Goal: Information Seeking & Learning: Learn about a topic

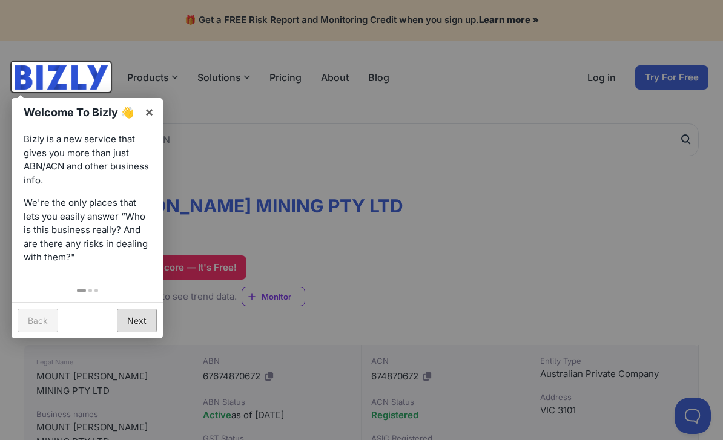
click at [129, 317] on link "Next" at bounding box center [137, 321] width 40 height 24
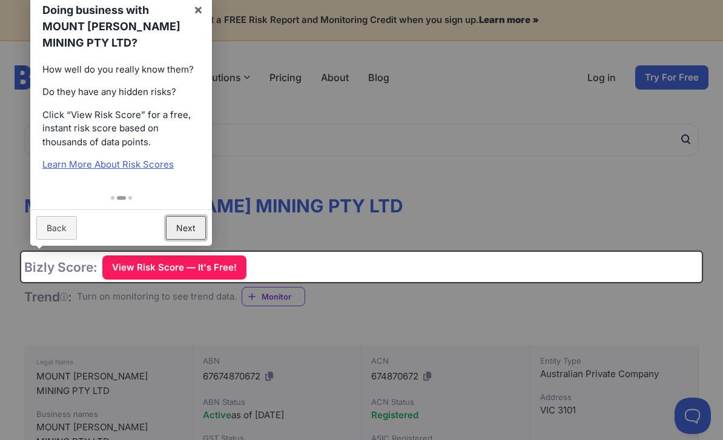
click at [185, 229] on link "Next" at bounding box center [186, 228] width 40 height 24
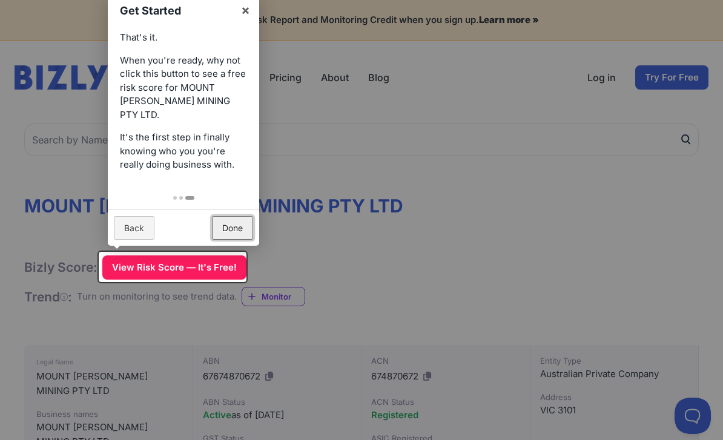
click at [227, 228] on link "Done" at bounding box center [232, 228] width 41 height 24
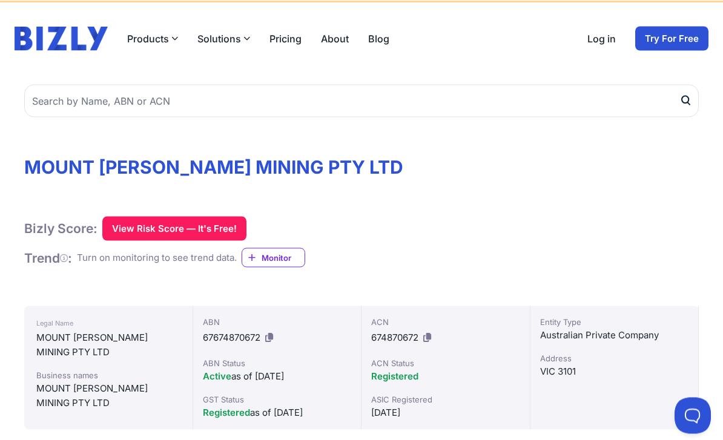
scroll to position [39, 0]
click at [431, 335] on icon at bounding box center [427, 336] width 8 height 9
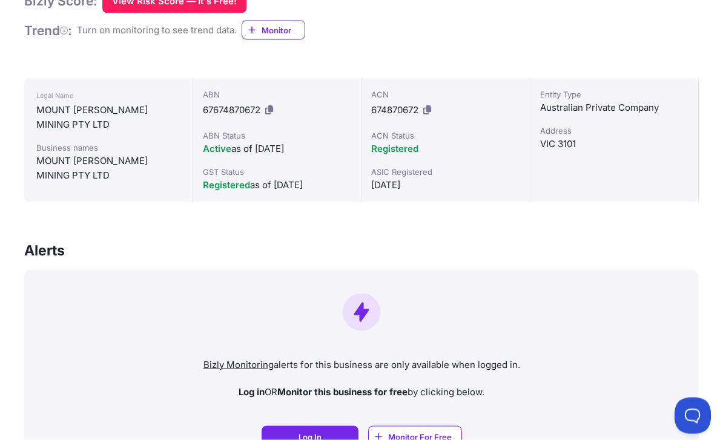
scroll to position [267, 0]
click at [318, 430] on span "Log In" at bounding box center [309, 436] width 23 height 12
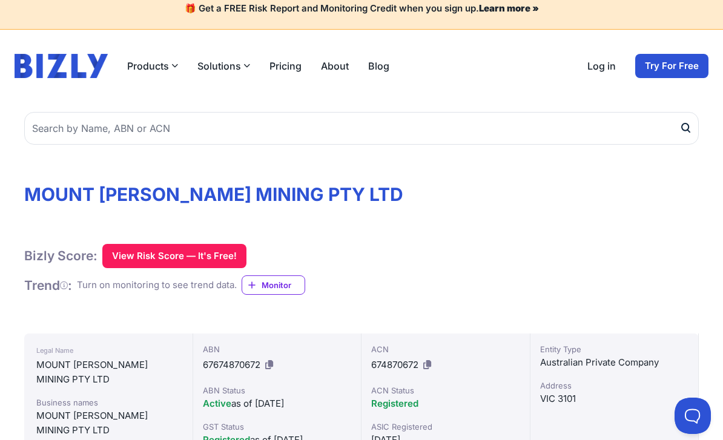
scroll to position [0, 0]
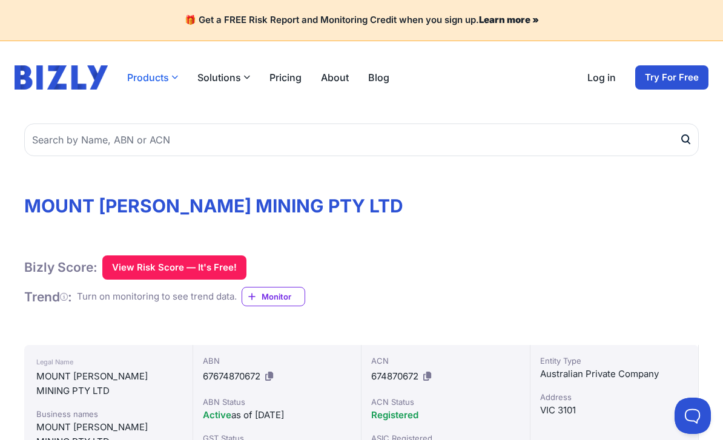
click at [174, 78] on icon "button" at bounding box center [174, 77] width 7 height 7
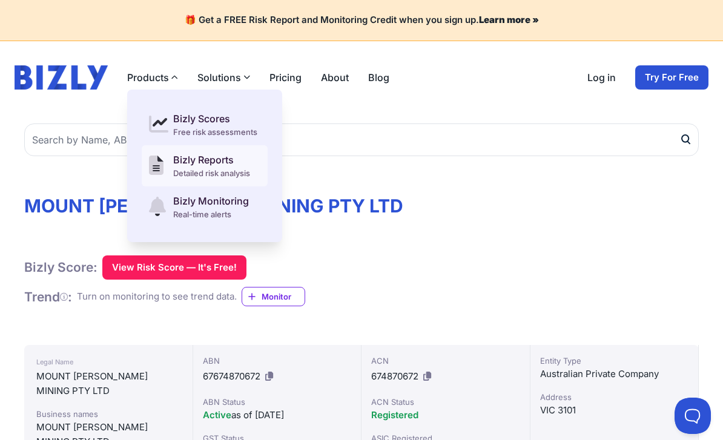
click at [205, 160] on div "Bizly Reports" at bounding box center [211, 160] width 77 height 15
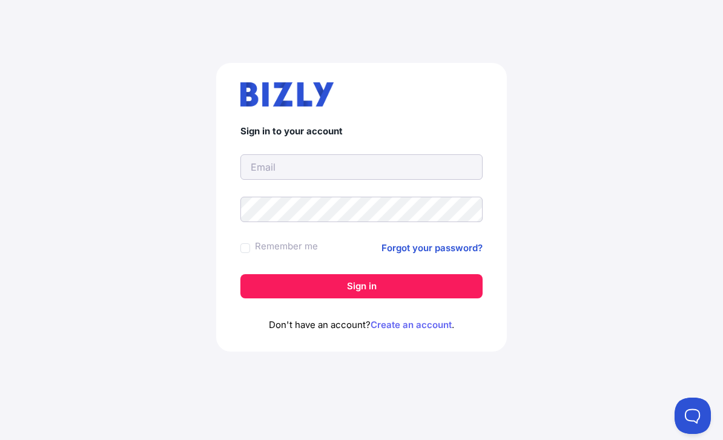
click at [404, 326] on link "Create an account" at bounding box center [411, 325] width 81 height 12
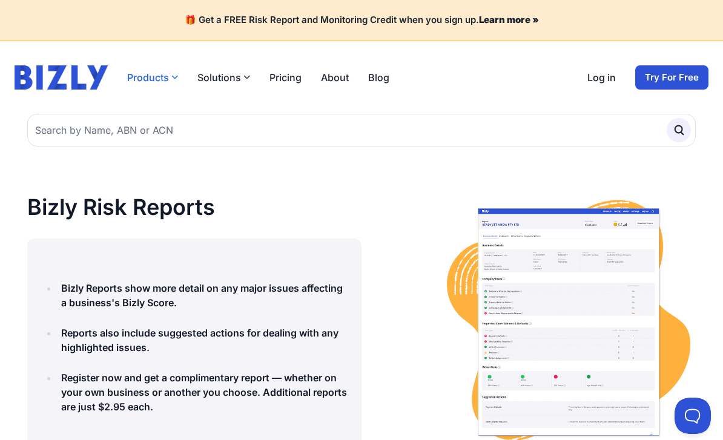
click at [173, 79] on icon "button" at bounding box center [174, 77] width 7 height 7
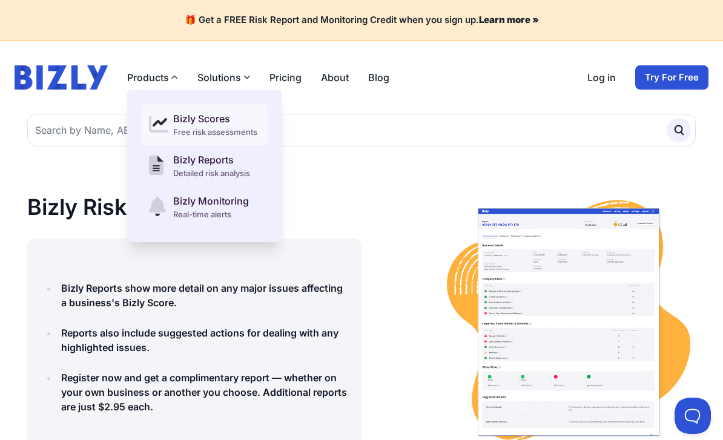
click at [188, 124] on div "Bizly Scores" at bounding box center [215, 118] width 84 height 15
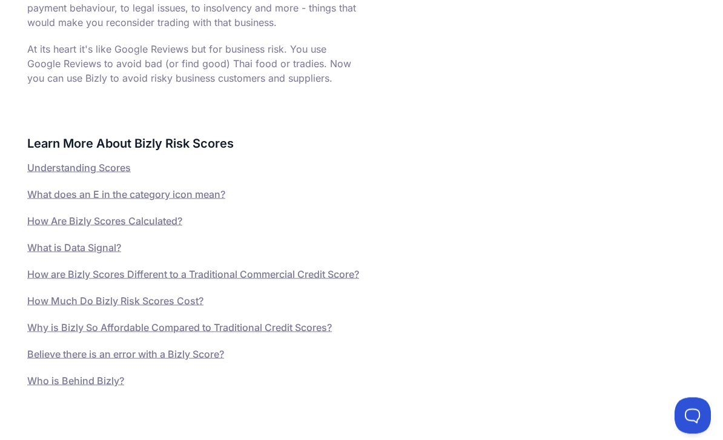
scroll to position [590, 0]
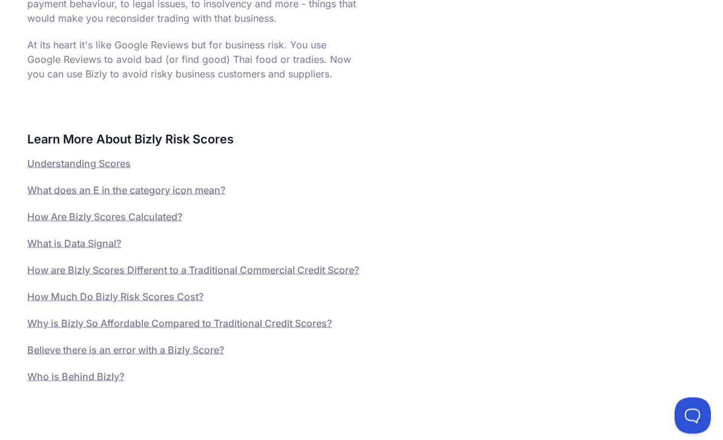
drag, startPoint x: 58, startPoint y: 330, endPoint x: 58, endPoint y: 320, distance: 10.3
click at [58, 303] on link "How Much Do Bizly Risk Scores Cost?" at bounding box center [115, 297] width 176 height 12
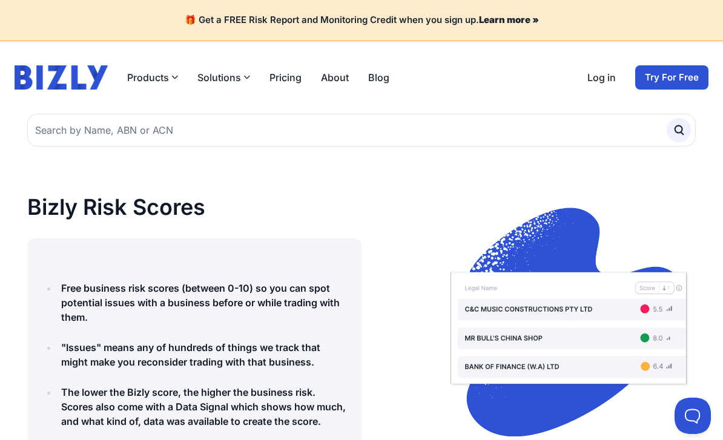
click at [247, 76] on icon "button" at bounding box center [246, 77] width 7 height 7
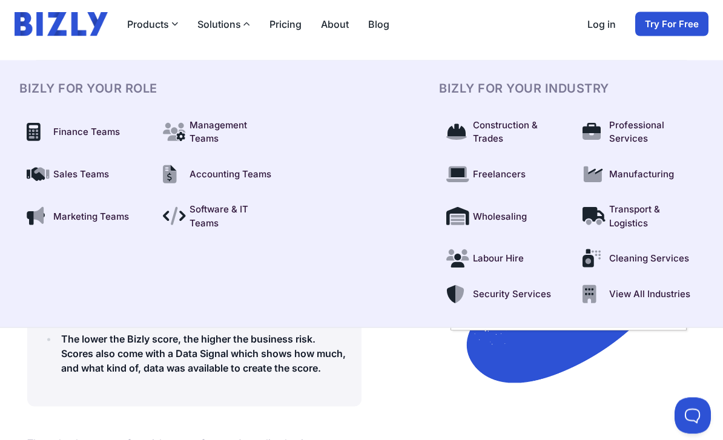
scroll to position [54, 0]
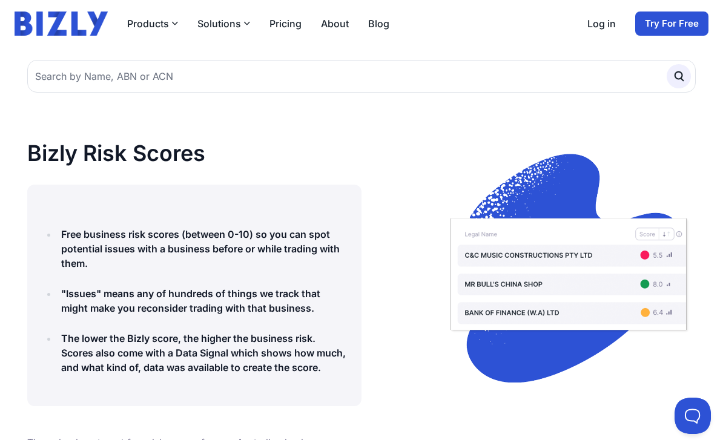
click at [283, 24] on link "Pricing" at bounding box center [285, 23] width 32 height 15
